Goal: Ask a question

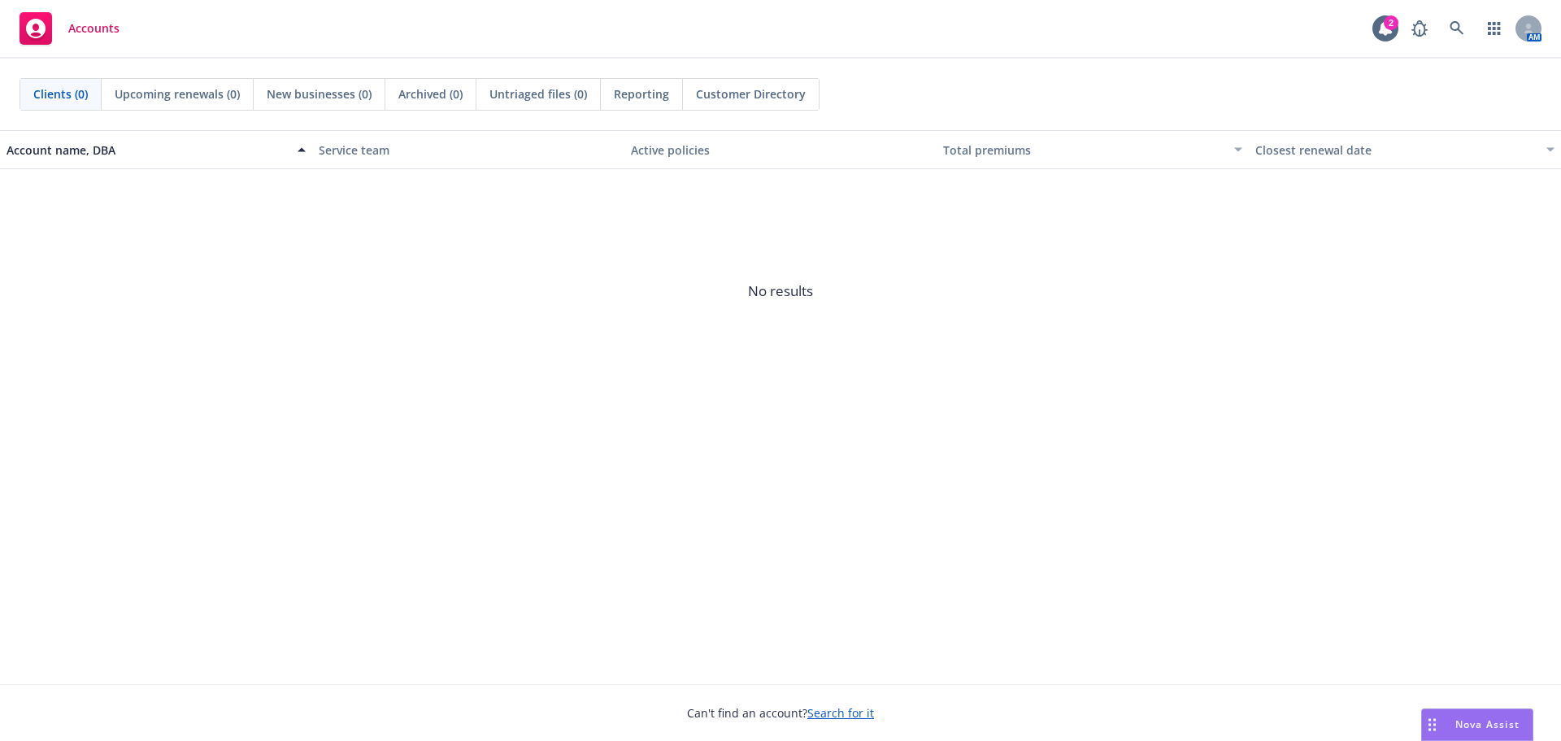
click at [1432, 724] on icon "Drag to move" at bounding box center [1431, 724] width 7 height 13
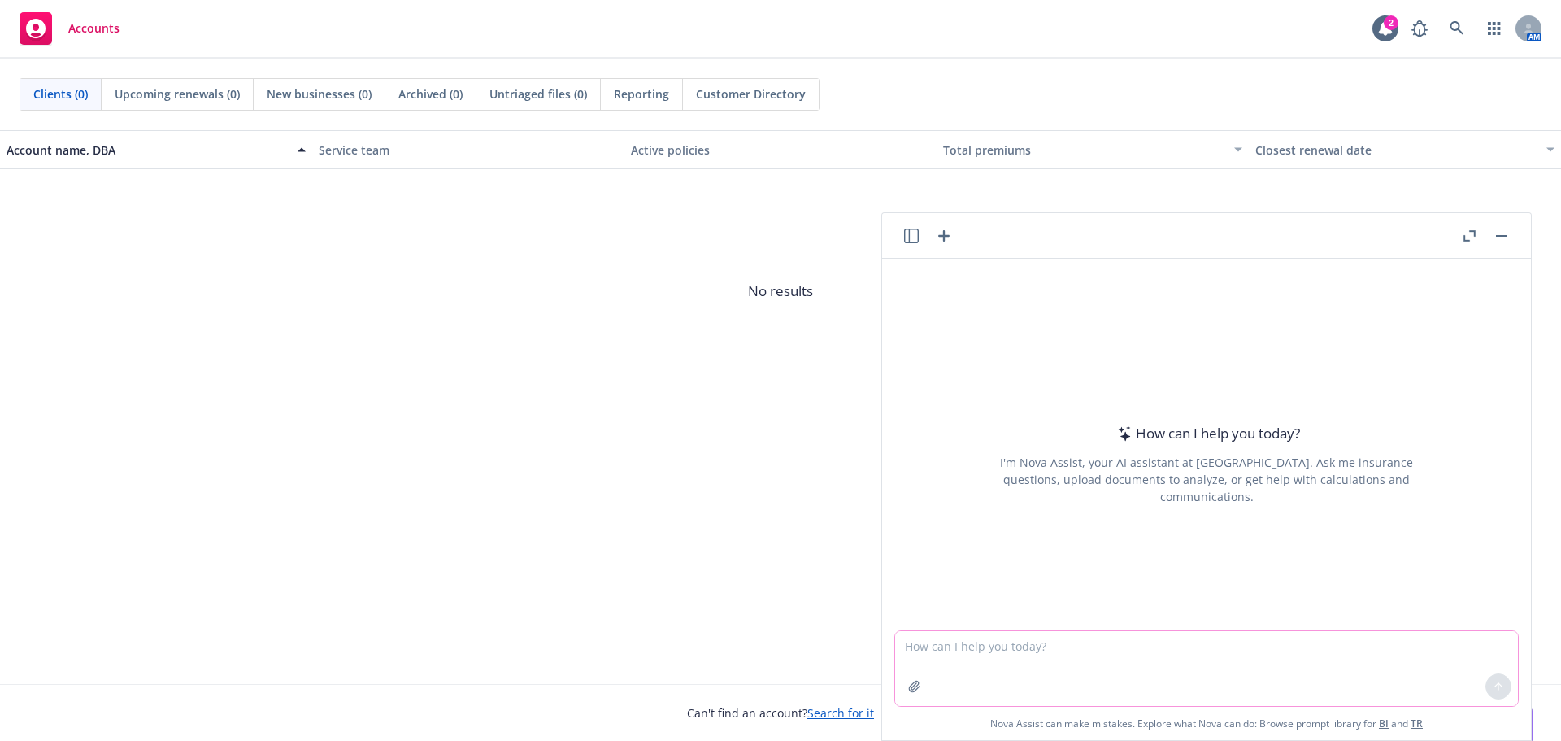
click at [1099, 653] on textarea at bounding box center [1206, 668] width 623 height 75
type textarea "would you be able to explain in laments term of how a 3/12 pre-existing limitat…"
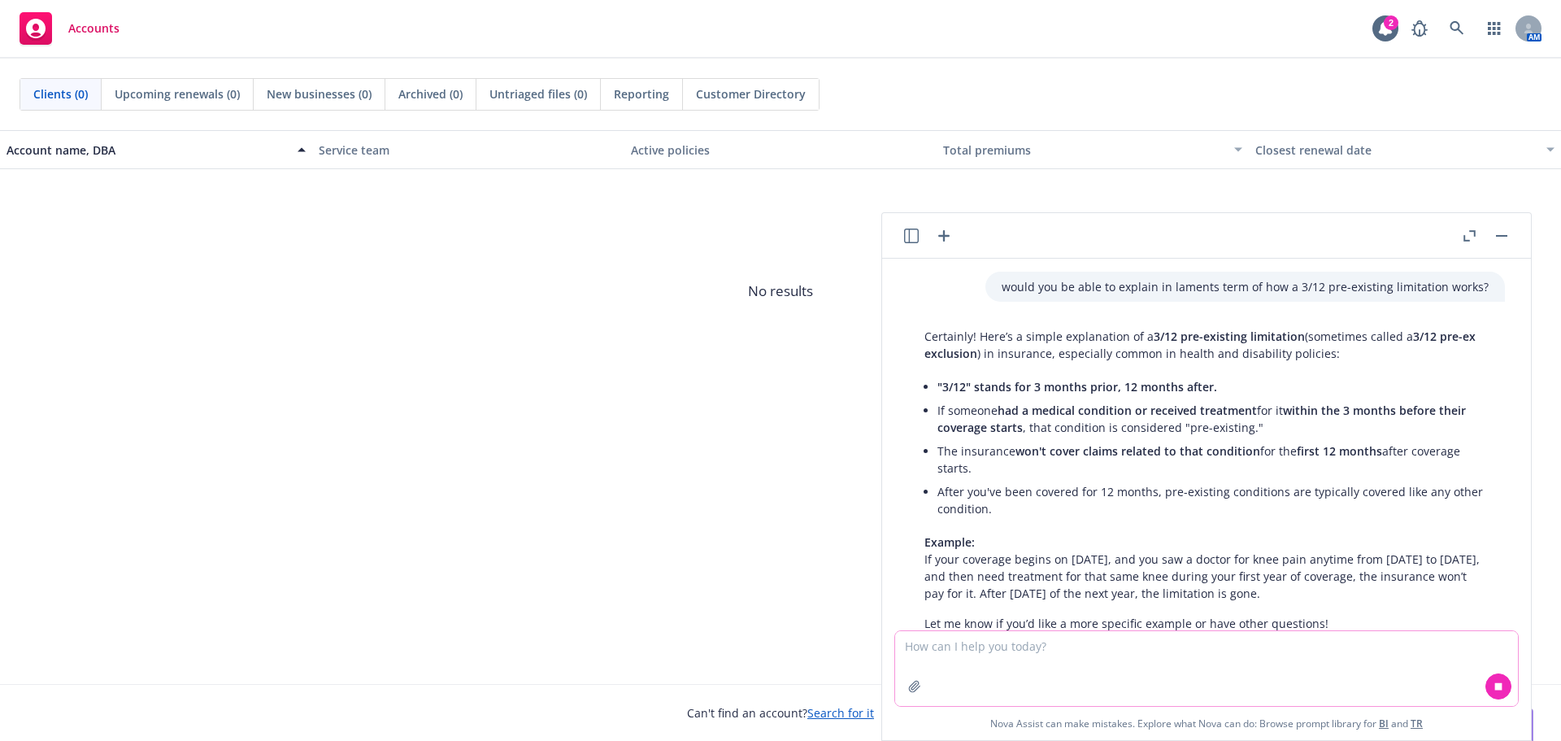
scroll to position [47, 0]
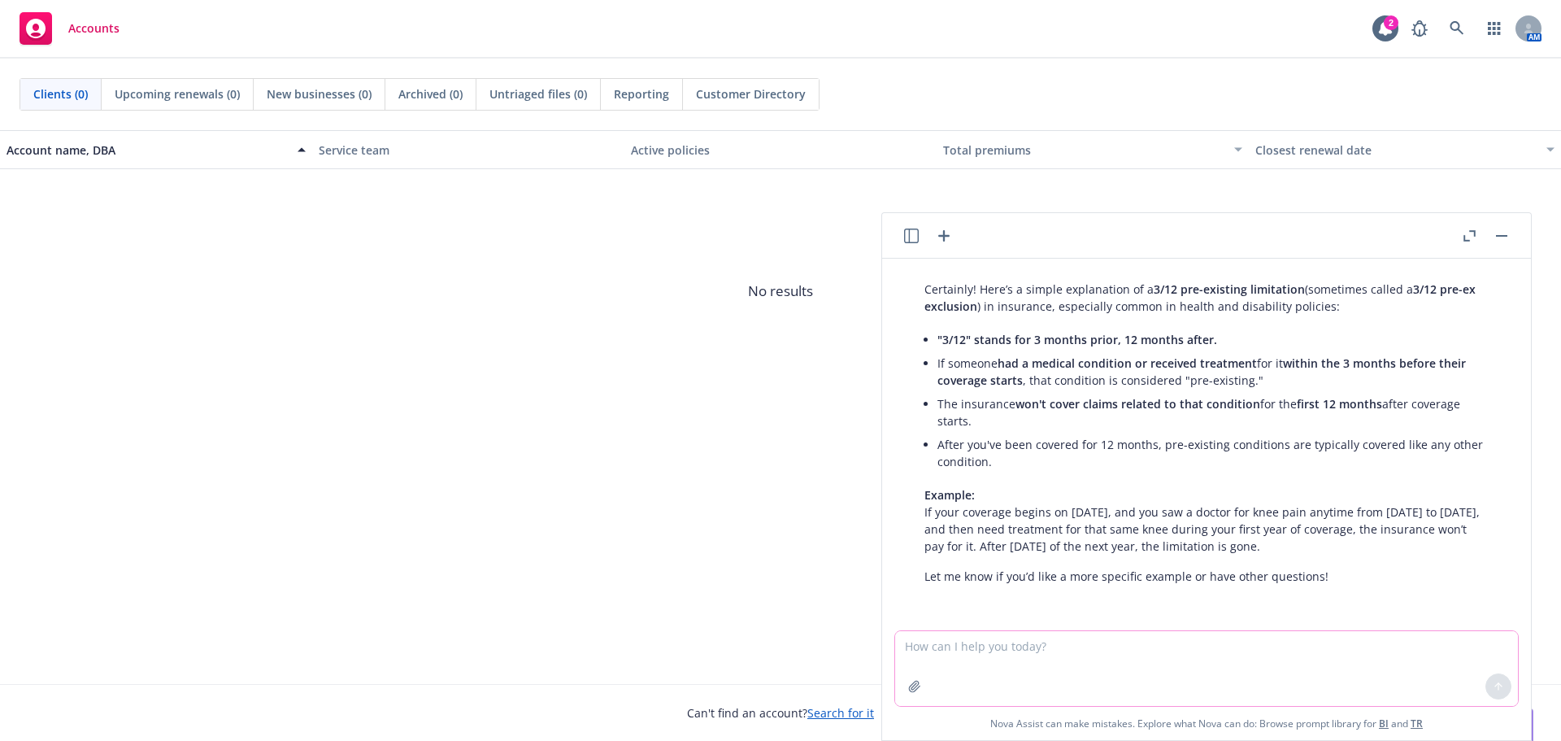
click at [953, 676] on textarea at bounding box center [1206, 668] width 623 height 75
type textarea "in the example let's say that you seen the doctor [DATE] after the coverage beg…"
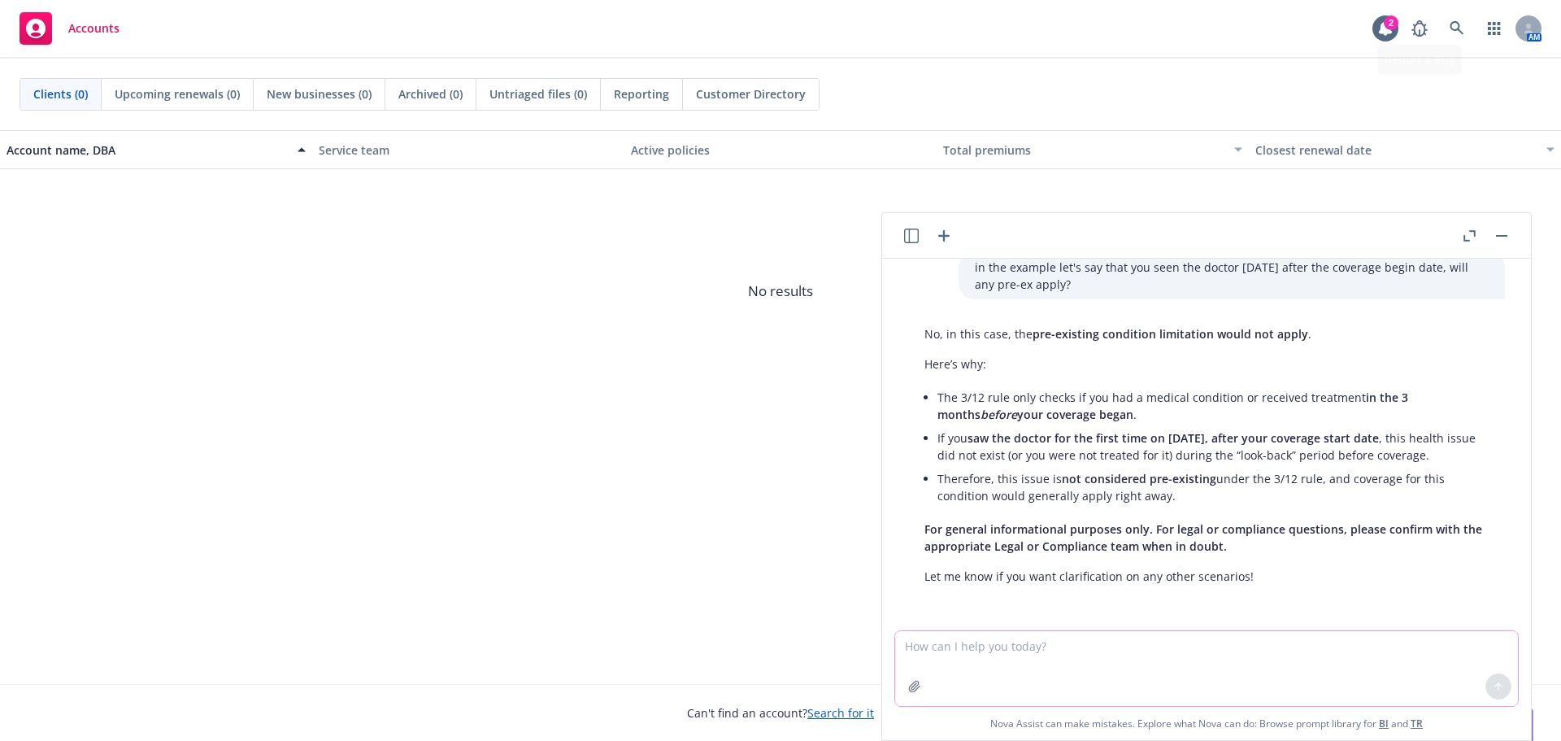
scroll to position [0, 0]
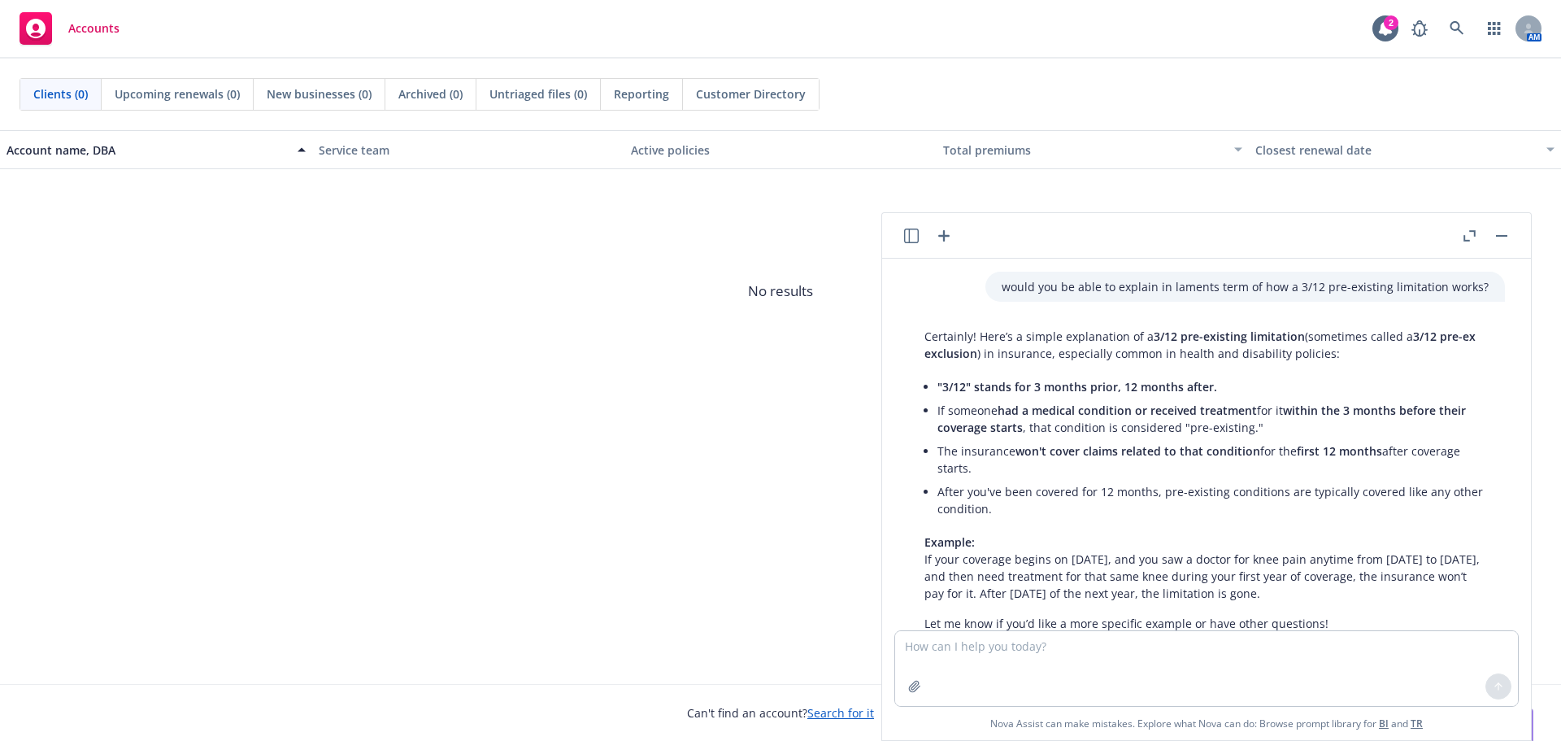
drag, startPoint x: 934, startPoint y: 387, endPoint x: 1335, endPoint y: 463, distance: 407.9
click at [1335, 463] on div "Certainly! Here’s a simple explanation of a 3/12 pre-existing limitation (somet…" at bounding box center [1206, 479] width 597 height 317
copy ul ""3/12" stands for 3 months prior, 12 months after. If someone had a medical con…"
